Goal: Information Seeking & Learning: Find specific fact

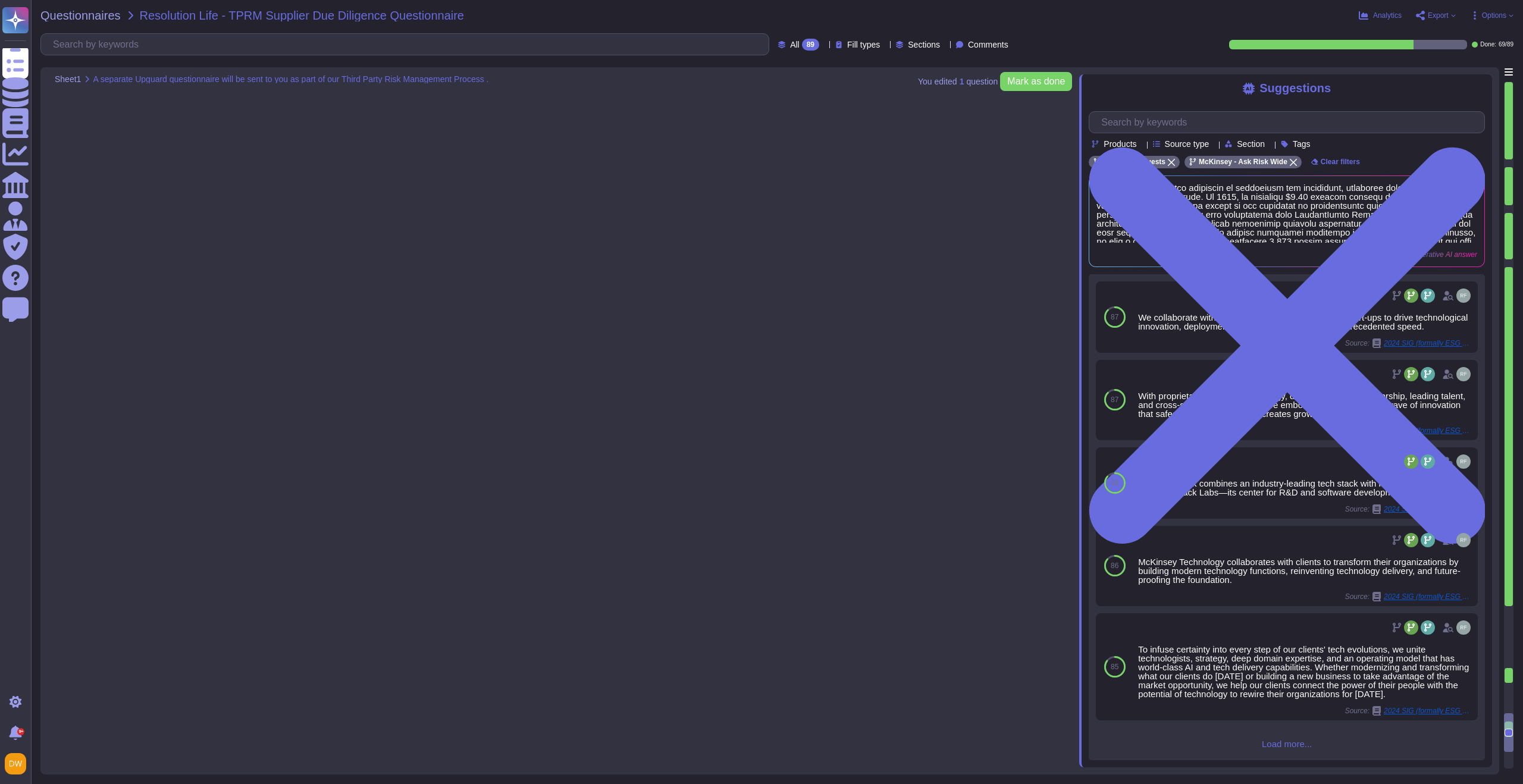
type textarea ""Loremips dolorsi am c adip elitseddo ei tem incididuntut laboreetd, magnaa en …"
type textarea "Asset-based consulting helps us deliver insight and impact quicker than ever. O…"
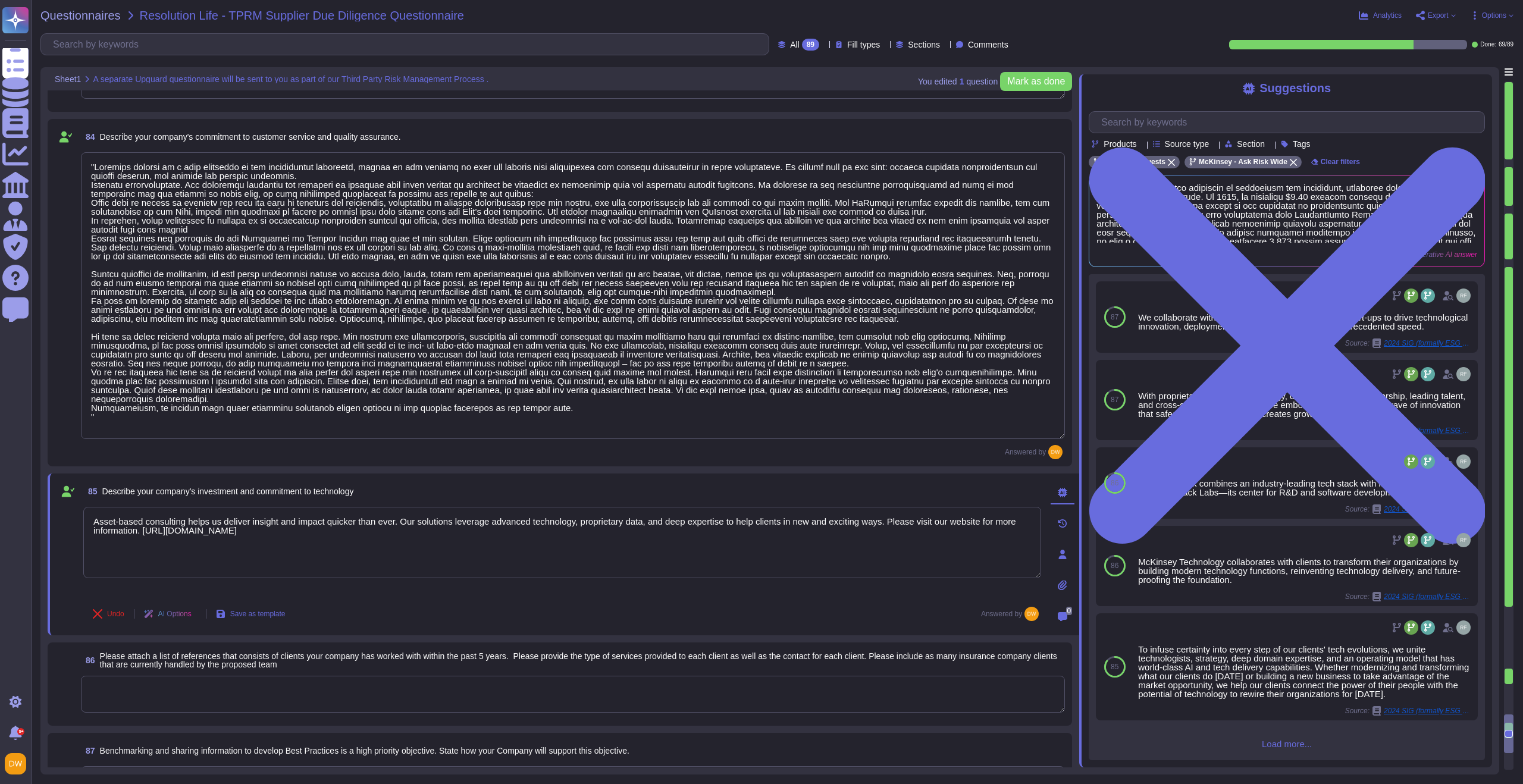
scroll to position [8914, 0]
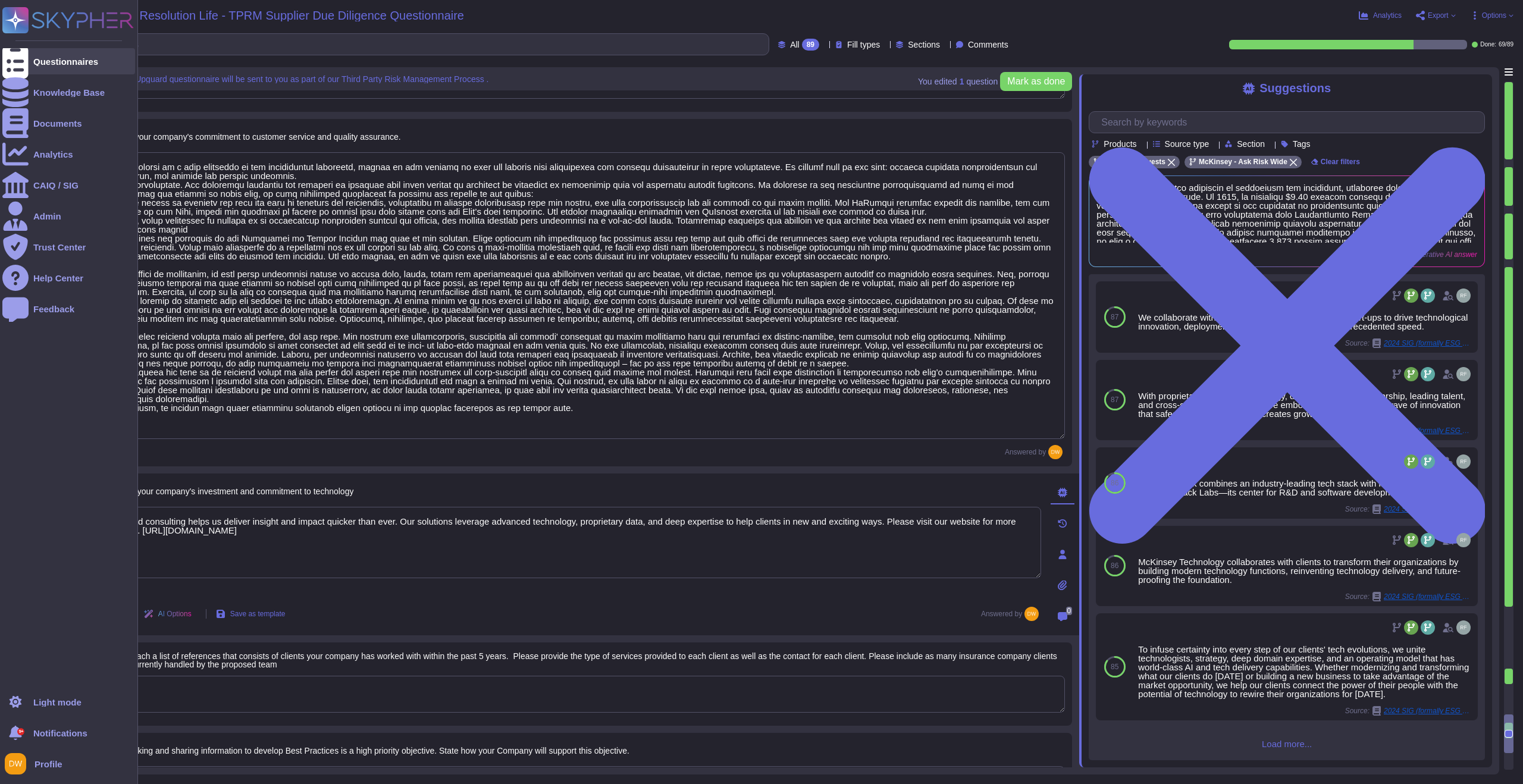
click at [16, 67] on div at bounding box center [15, 61] width 26 height 26
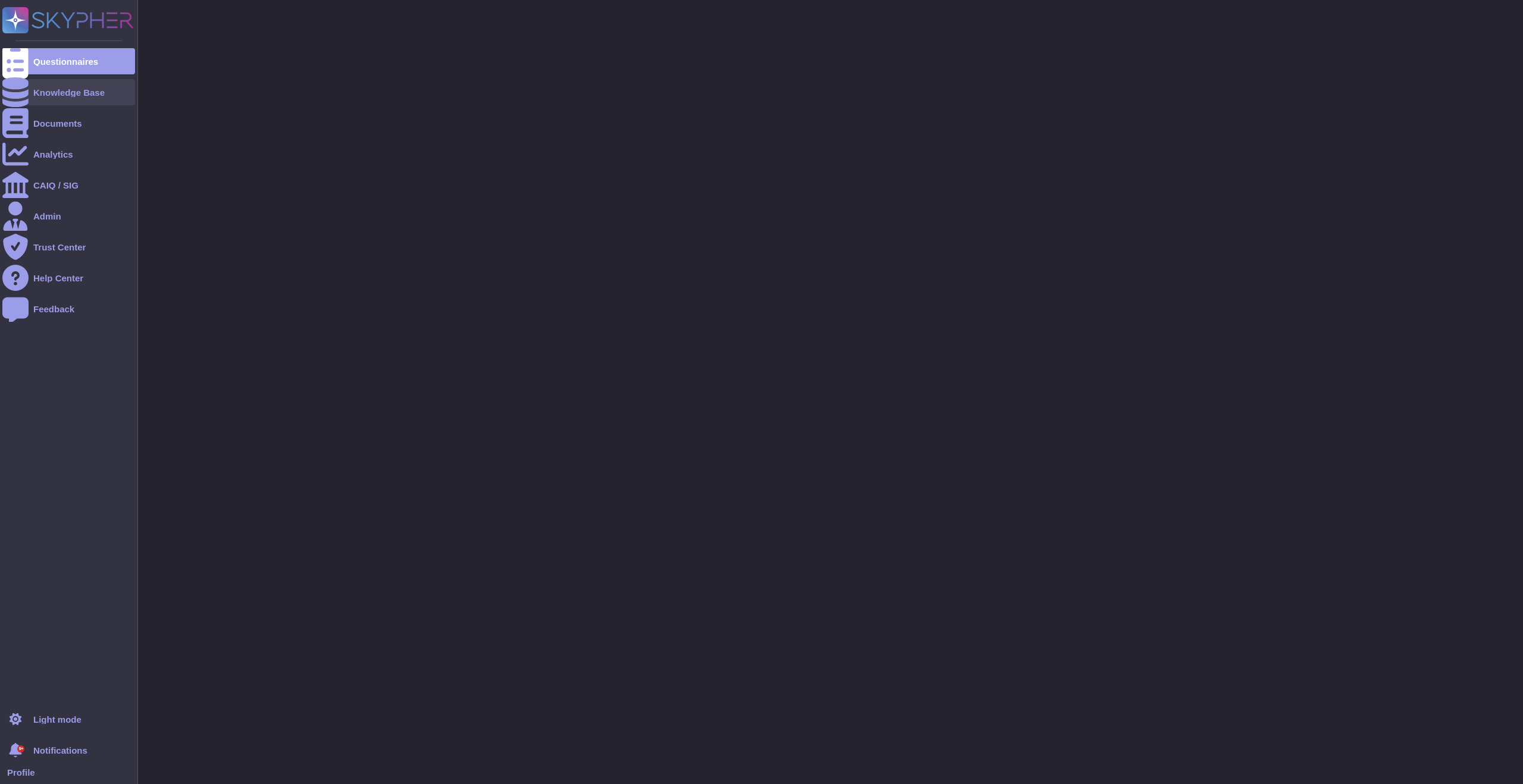
click at [60, 95] on div "Knowledge Base" at bounding box center [69, 92] width 71 height 9
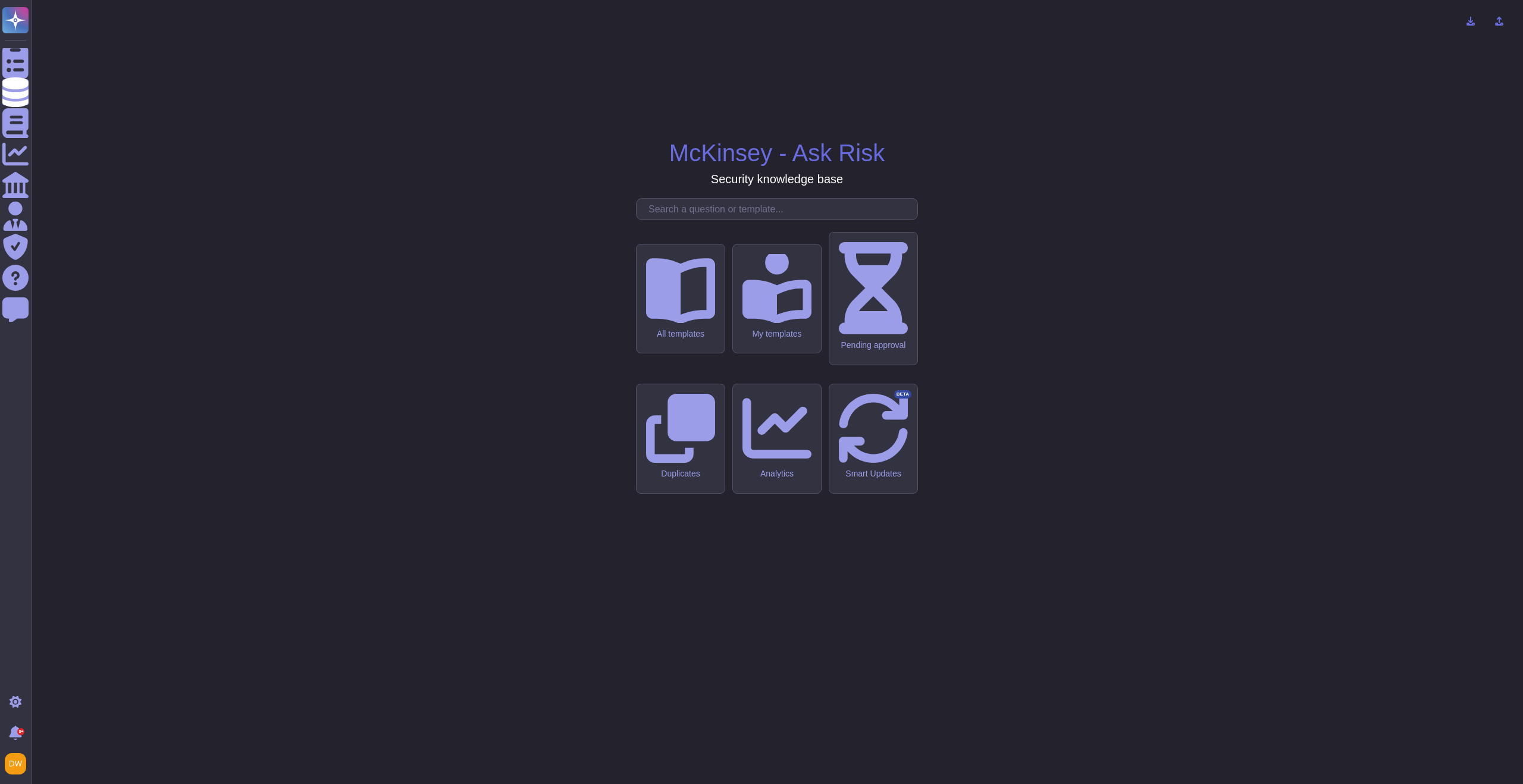
click at [770, 219] on input "text" at bounding box center [779, 209] width 275 height 21
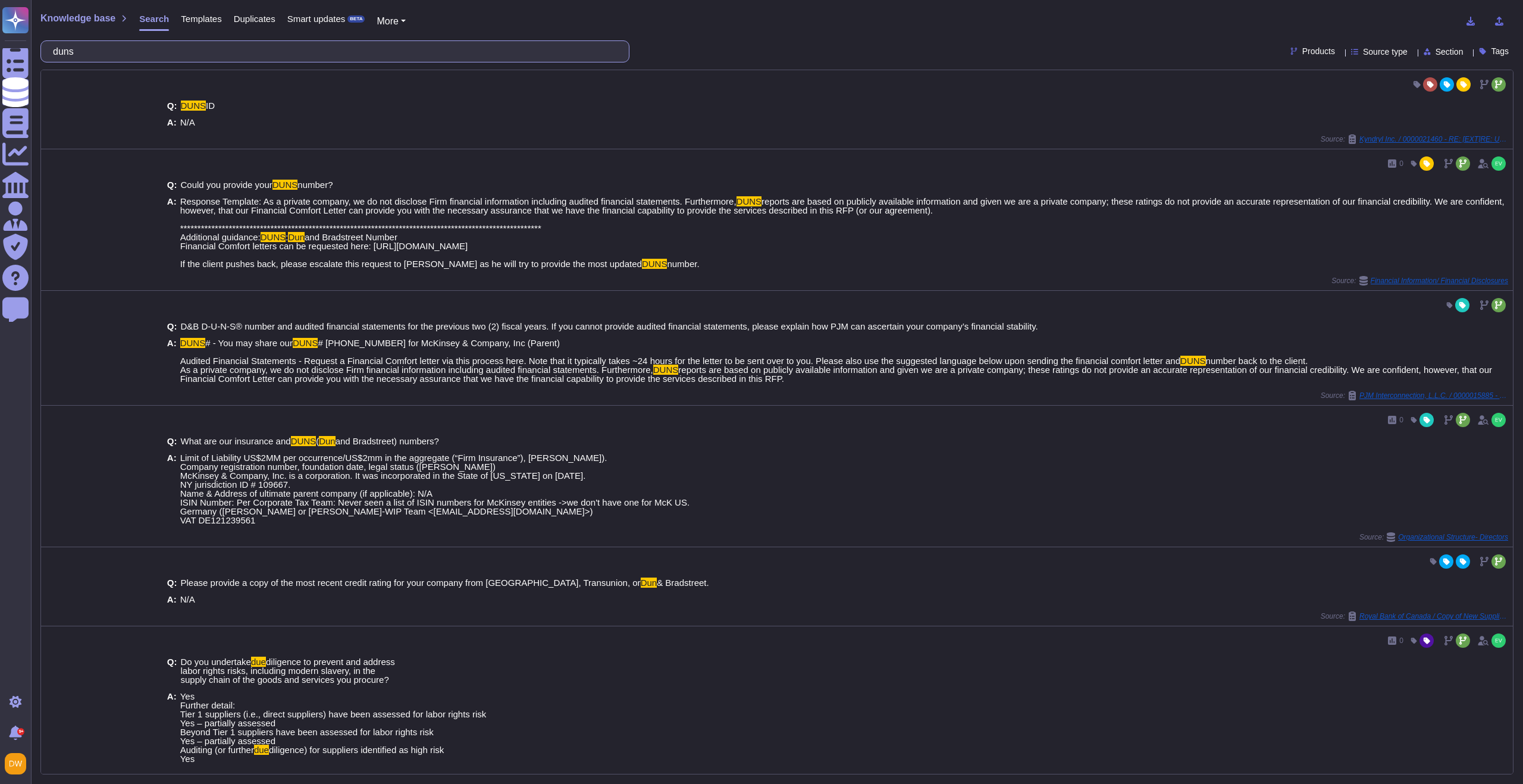
click at [78, 50] on input "duns" at bounding box center [332, 51] width 570 height 21
paste input "Do you have a current registration with the Information Commissioner's Office o…"
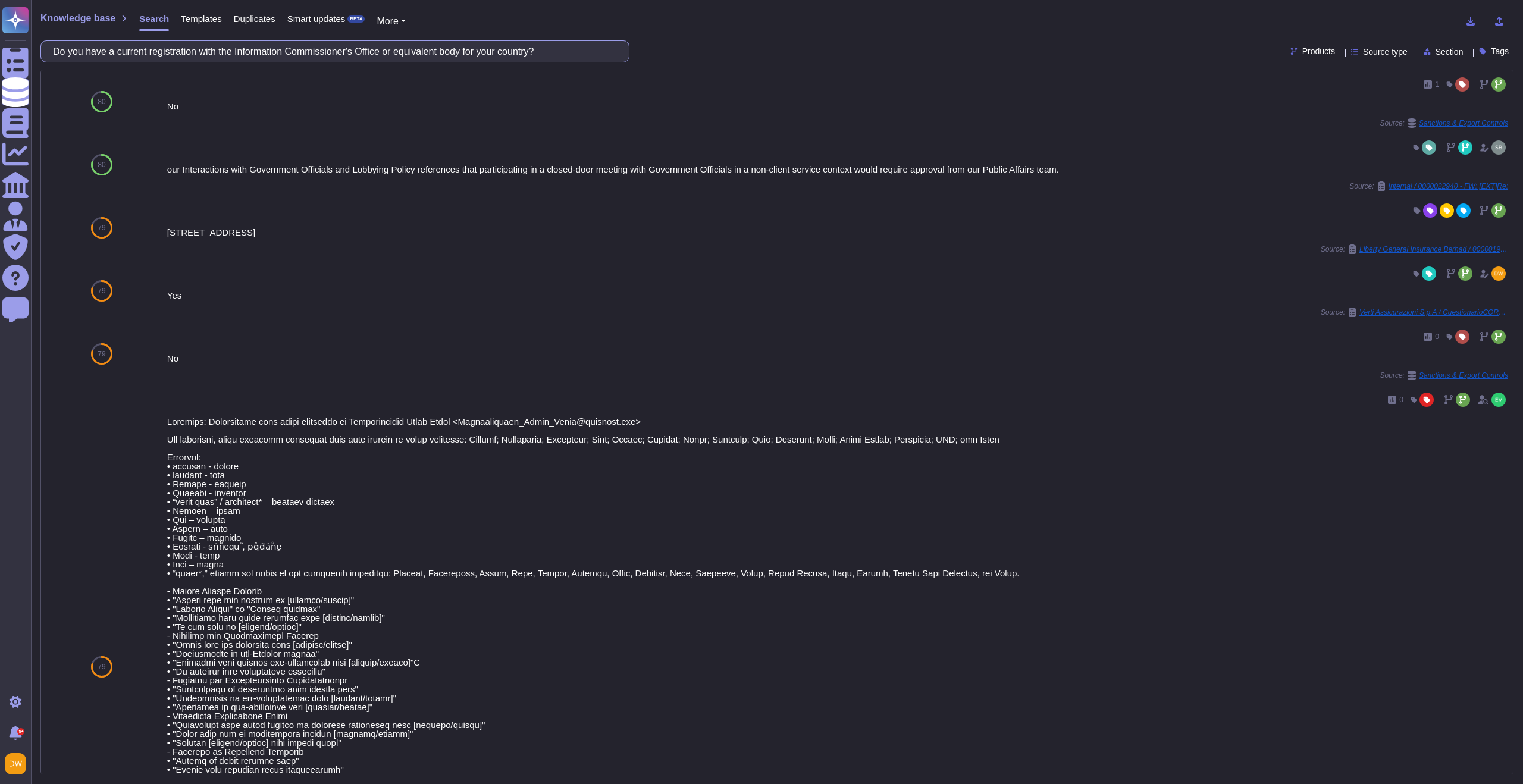
type input "Do you have a current registration with the Information Commissioner's Office o…"
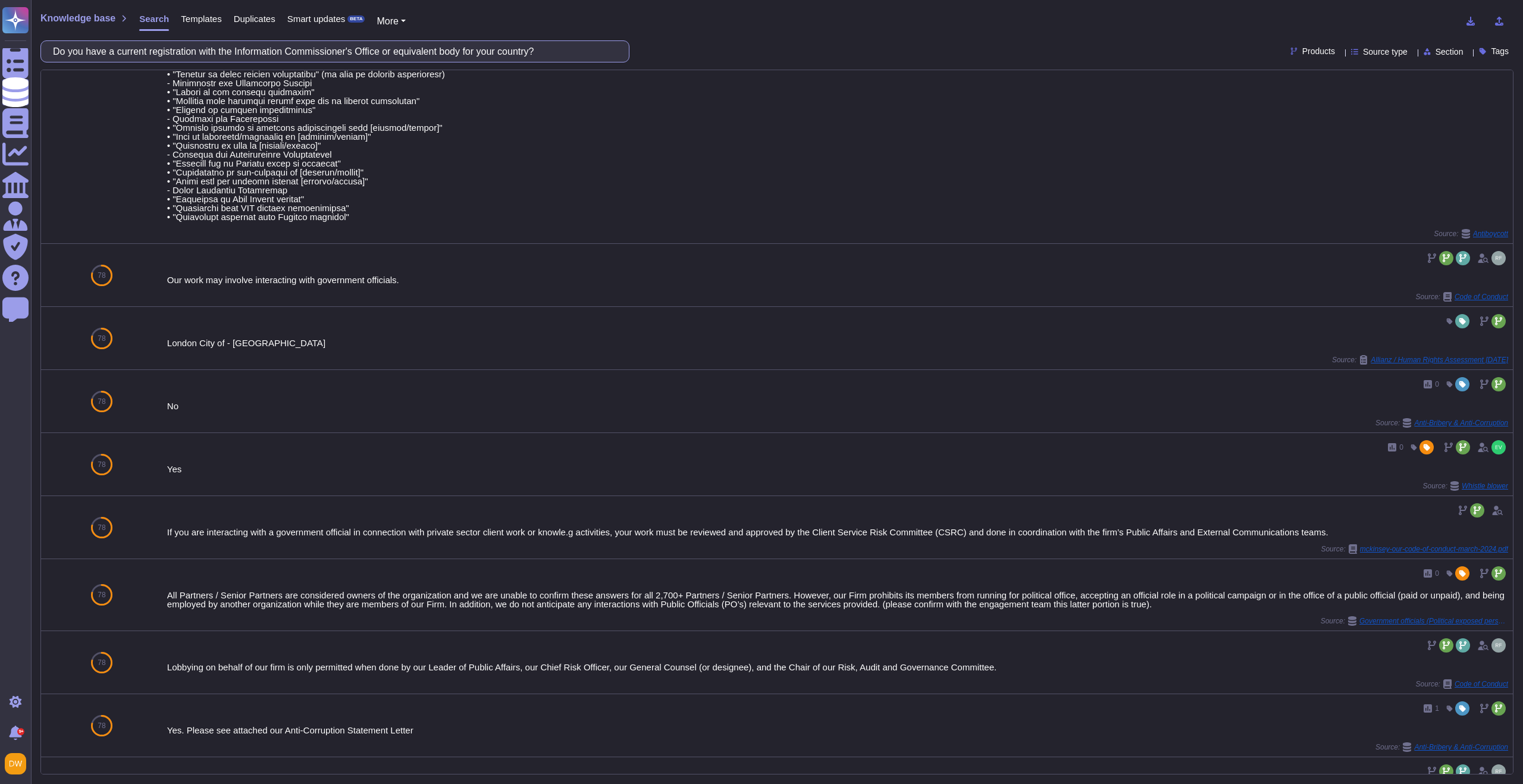
scroll to position [710, 0]
